Goal: Find specific page/section: Find specific page/section

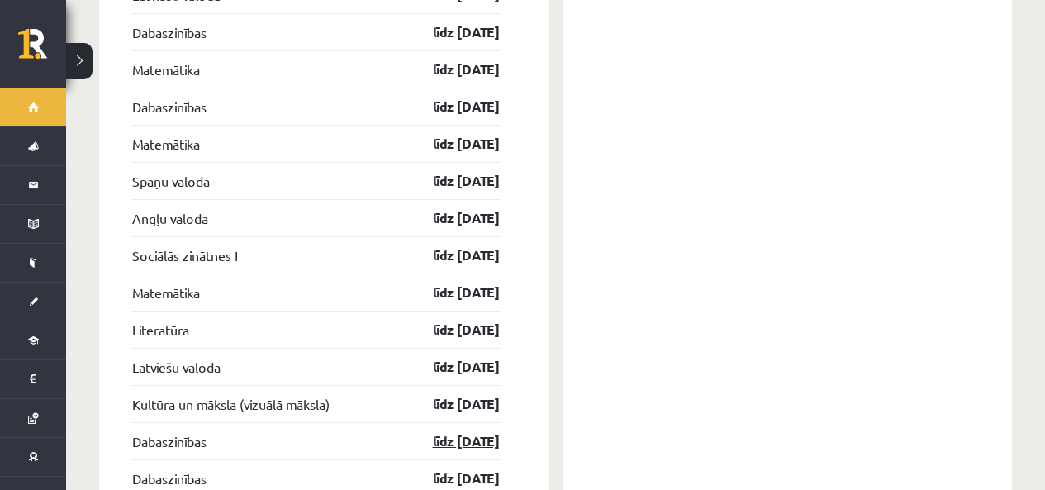
scroll to position [1963, 0]
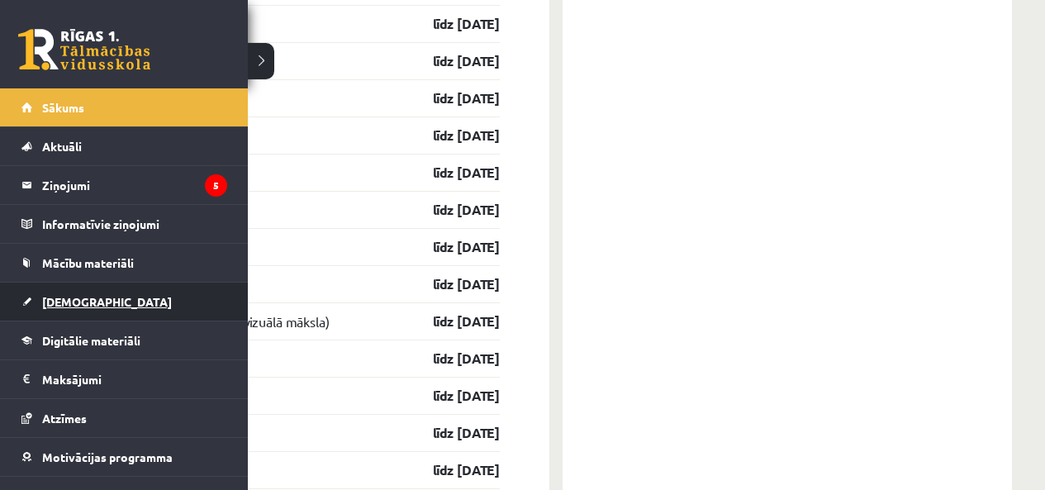
click at [45, 310] on link "[DEMOGRAPHIC_DATA]" at bounding box center [124, 302] width 206 height 38
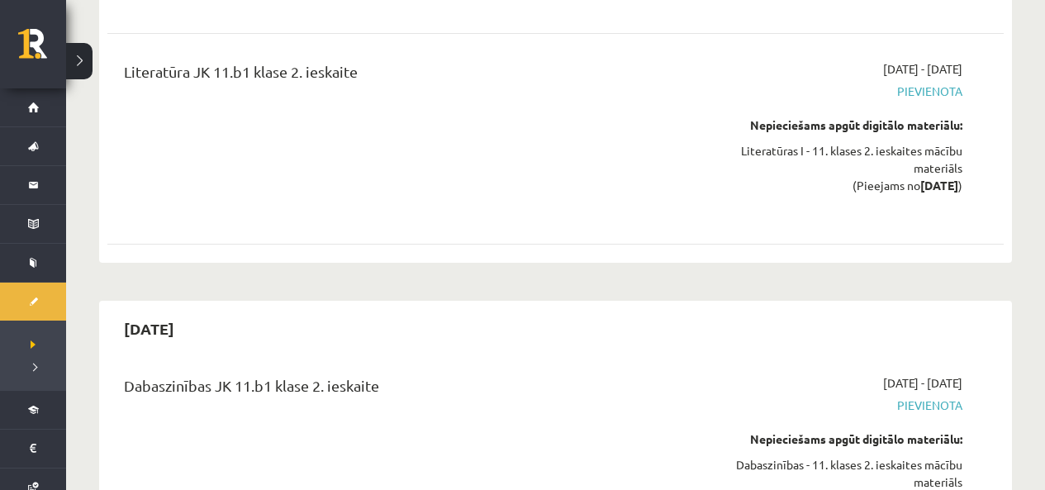
scroll to position [6258, 0]
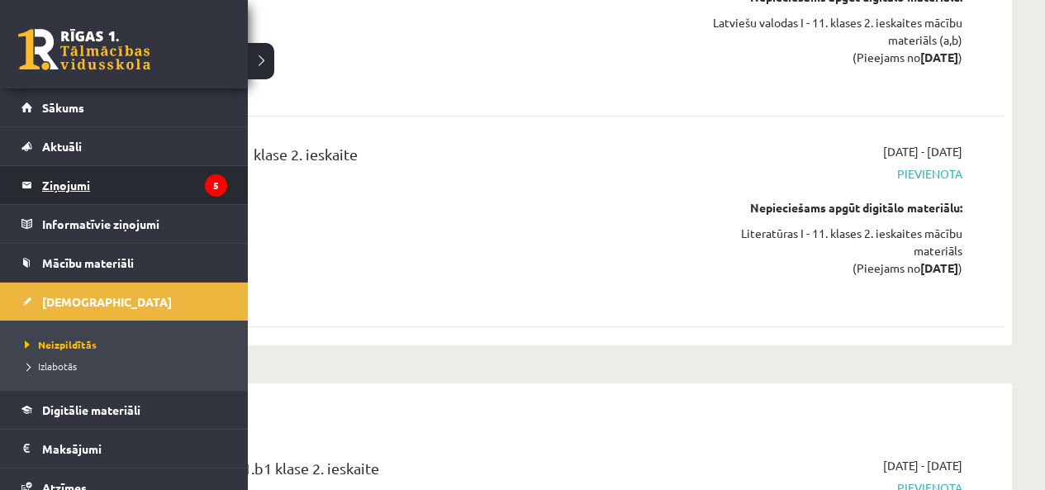
click at [50, 189] on legend "Ziņojumi 5" at bounding box center [134, 185] width 185 height 38
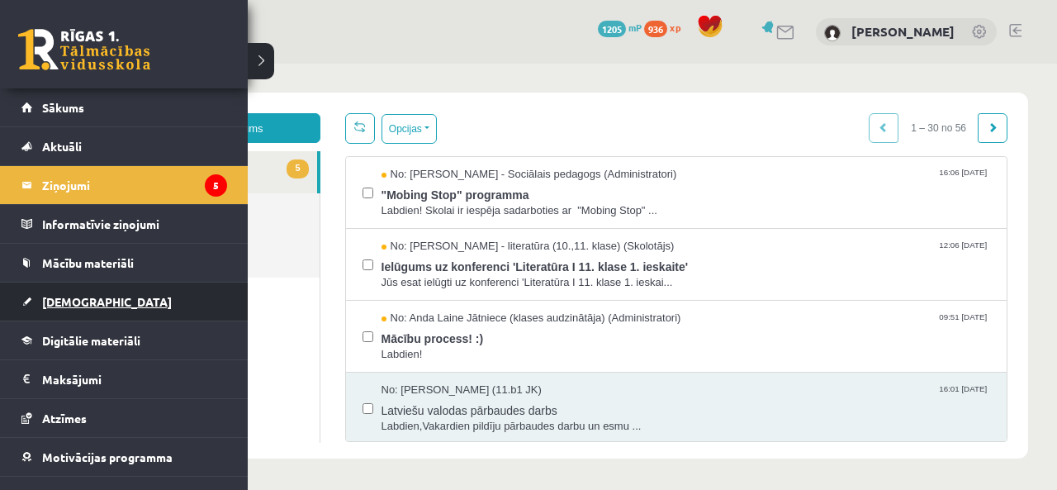
click at [71, 303] on span "[DEMOGRAPHIC_DATA]" at bounding box center [107, 301] width 130 height 15
